Goal: Task Accomplishment & Management: Use online tool/utility

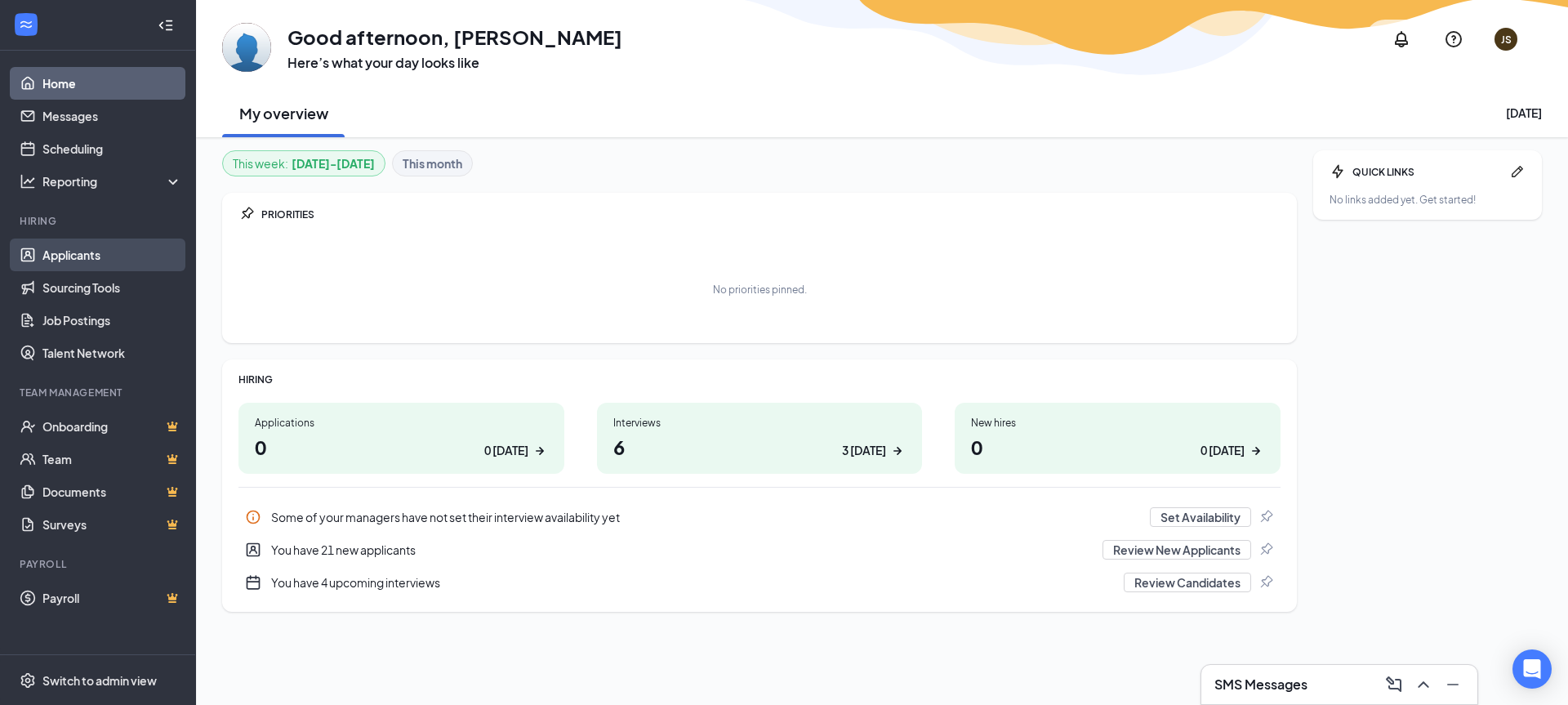
click at [101, 239] on link "Applicants" at bounding box center [112, 254] width 140 height 32
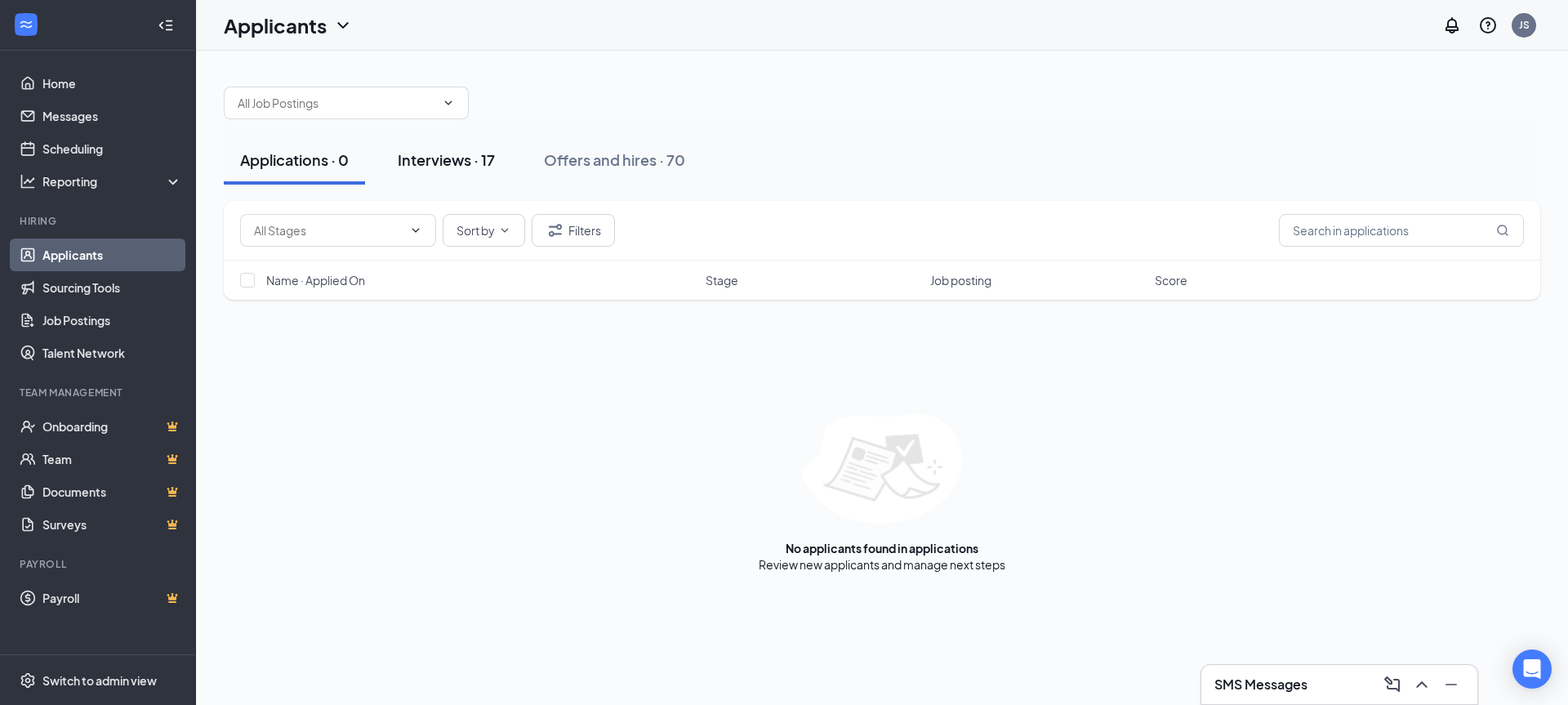
click at [441, 147] on button "Interviews · 17" at bounding box center [446, 160] width 130 height 49
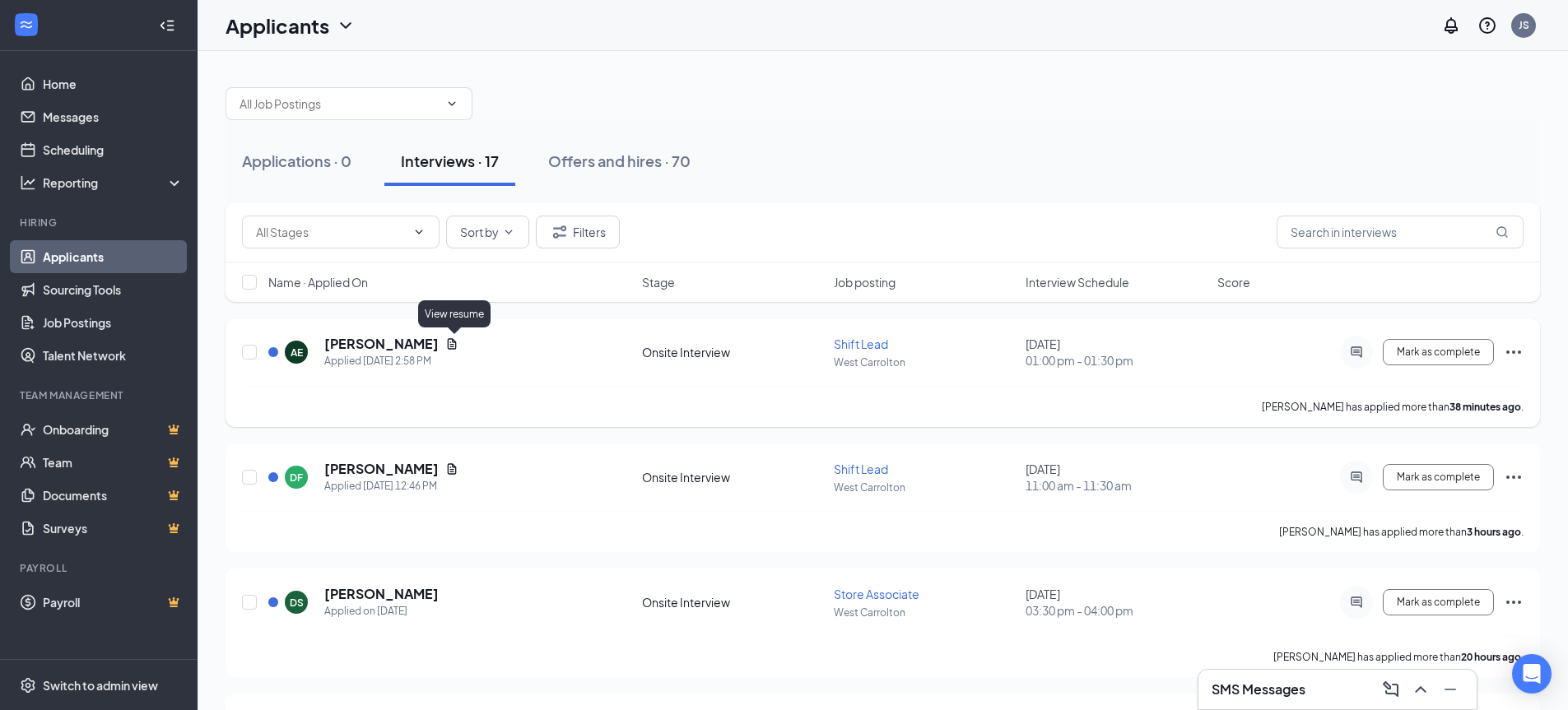
click at [452, 346] on icon "Document" at bounding box center [451, 343] width 9 height 11
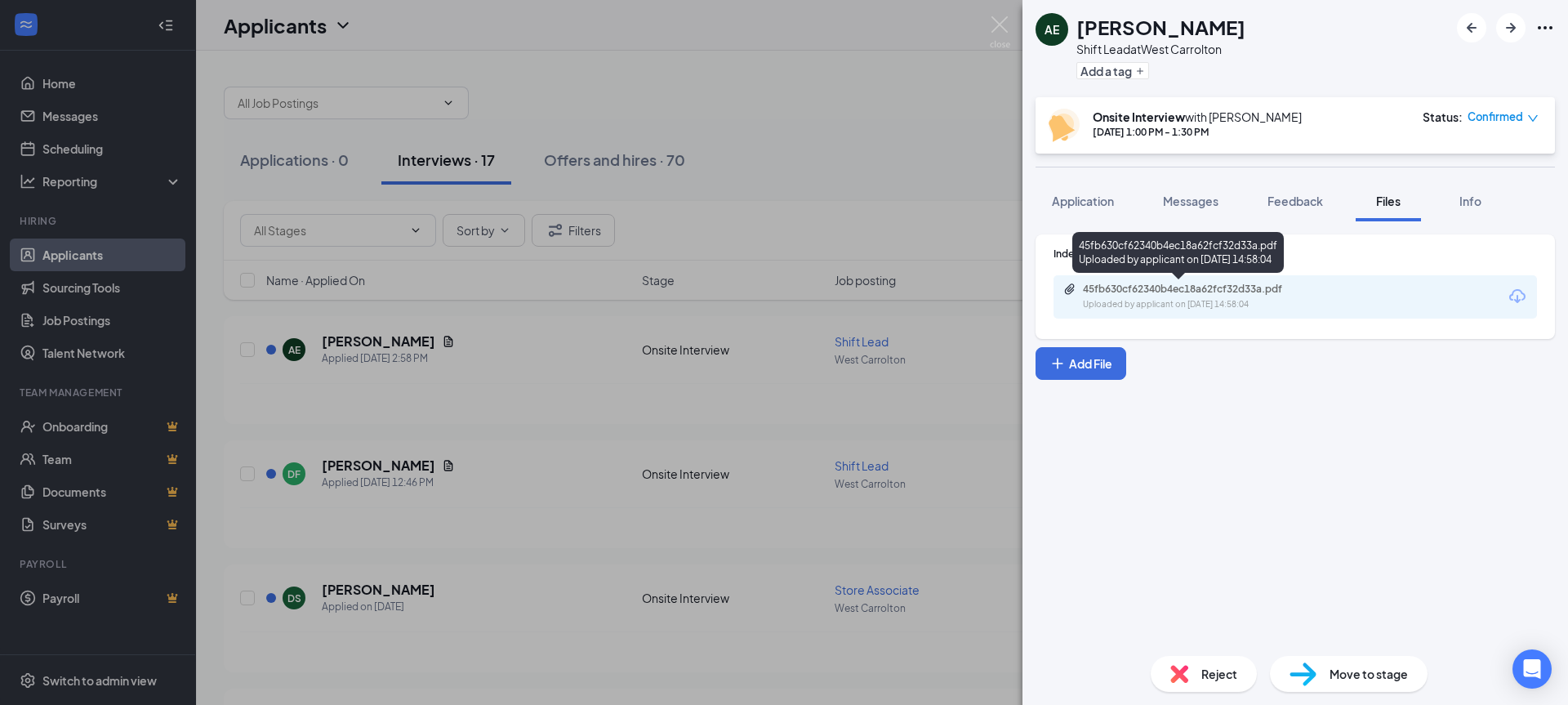
click at [1228, 302] on div "Uploaded by applicant on Oct 15, 2025 at 14:58:04" at bounding box center [1206, 305] width 245 height 13
click at [829, 215] on div "AE Alexandria Ebright Shift Lead at West Carrolton Add a tag Onsite Interview w…" at bounding box center [784, 352] width 1568 height 705
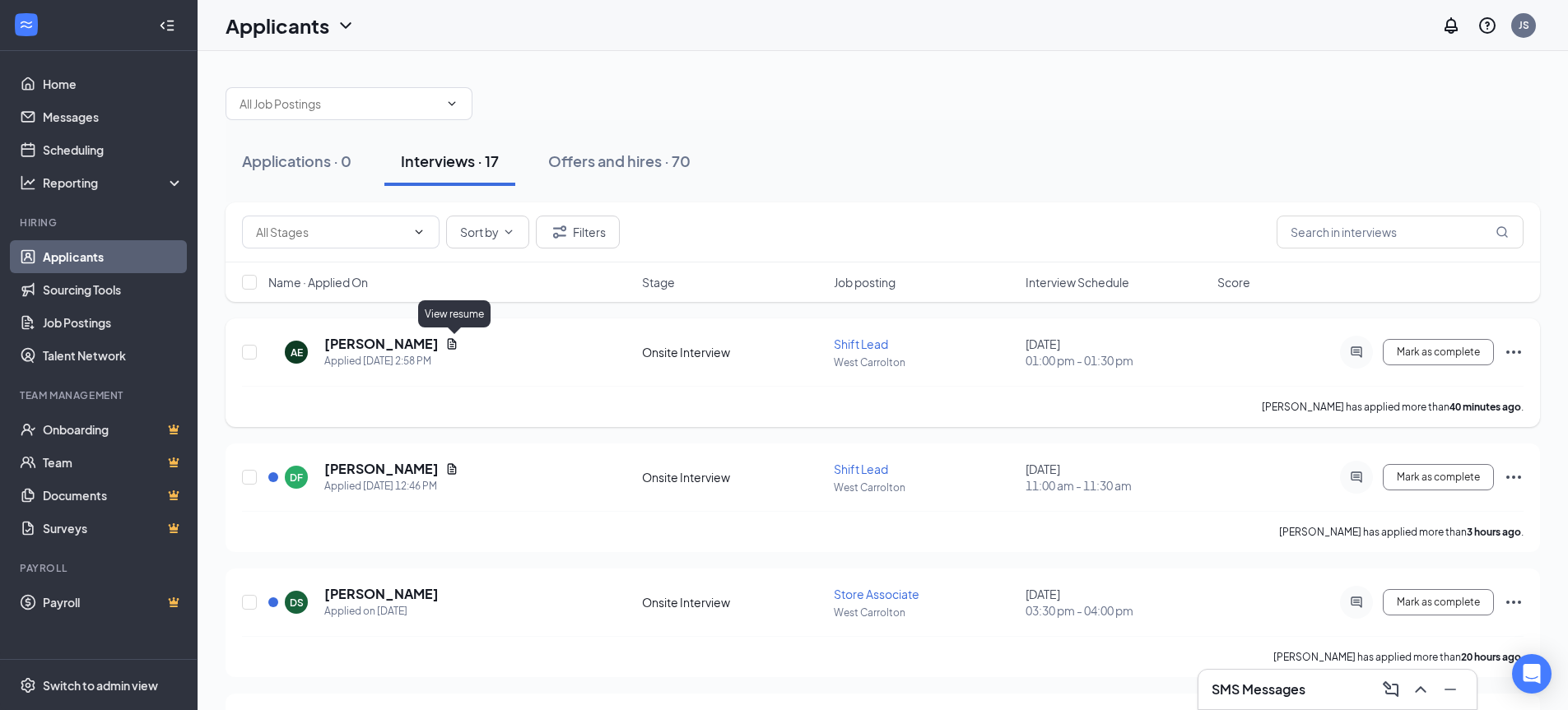
click at [458, 339] on icon "Document" at bounding box center [452, 344] width 13 height 13
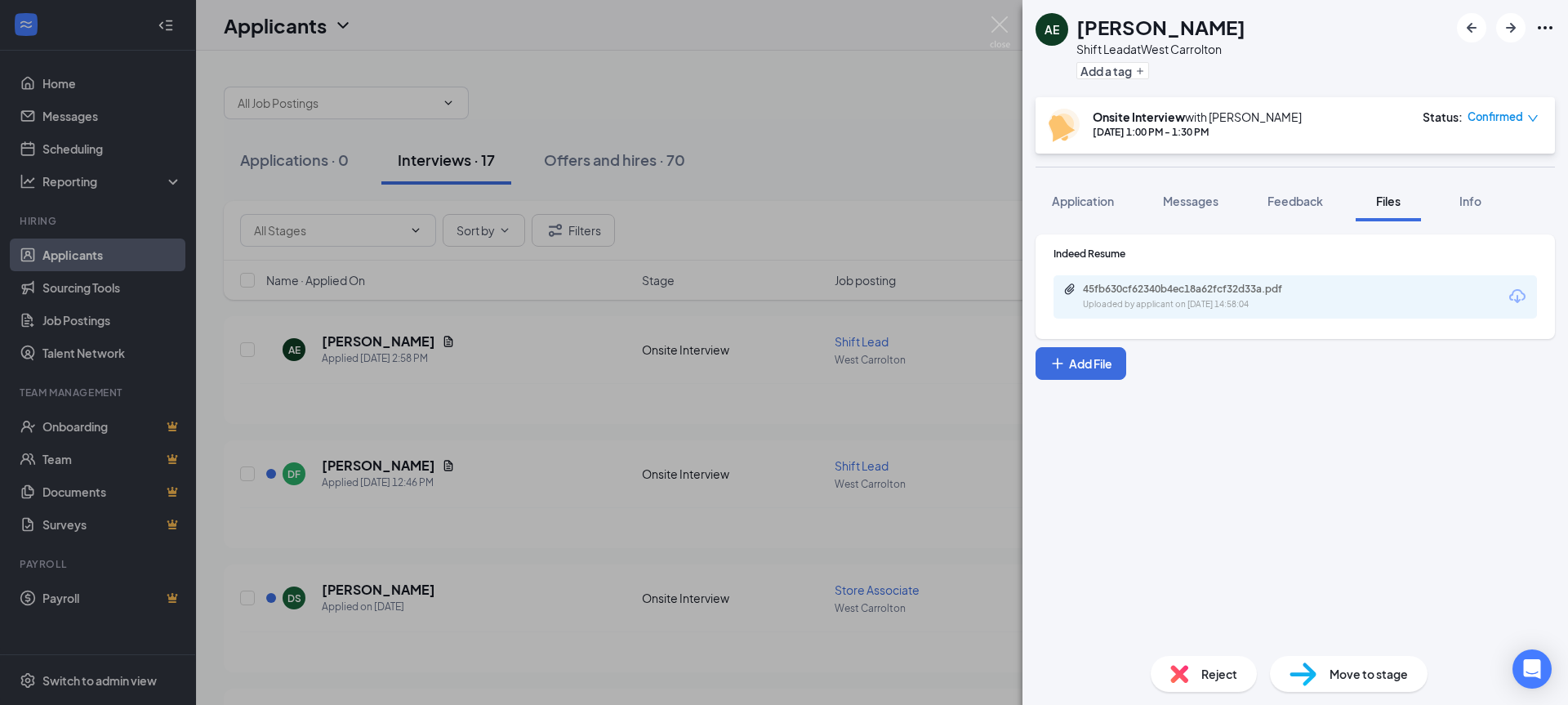
click at [1129, 309] on div "Uploaded by applicant on Oct 15, 2025 at 14:58:04" at bounding box center [1206, 305] width 245 height 13
